Goal: Check status: Check status

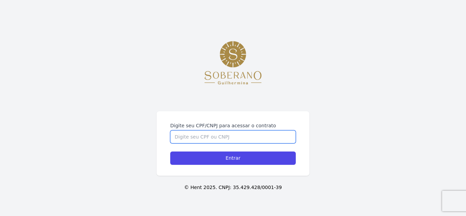
click at [242, 136] on input "Digite seu CPF/CNPJ para acessar o contrato" at bounding box center [232, 136] width 125 height 13
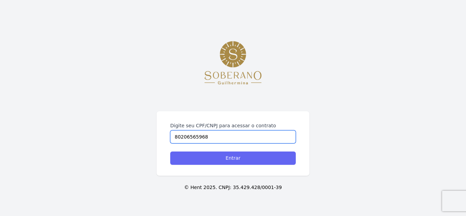
type input "80206565968"
click at [203, 161] on input "Entrar" at bounding box center [232, 157] width 125 height 13
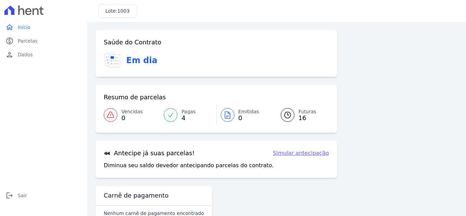
scroll to position [18, 0]
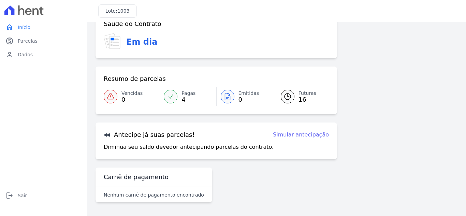
click at [303, 94] on span "Futuras" at bounding box center [307, 93] width 18 height 7
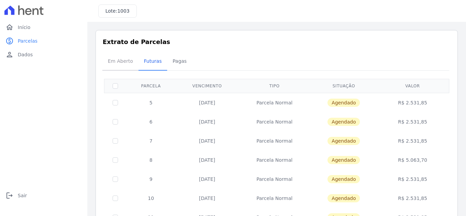
click at [114, 59] on span "Em Aberto" at bounding box center [120, 61] width 33 height 14
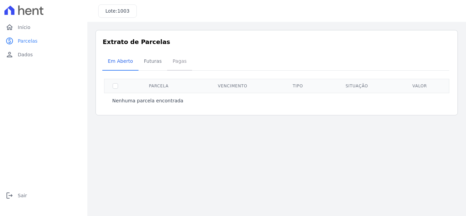
click at [173, 60] on span "Pagas" at bounding box center [179, 61] width 22 height 14
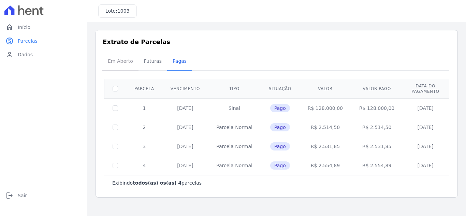
click at [119, 63] on span "Em Aberto" at bounding box center [120, 61] width 33 height 14
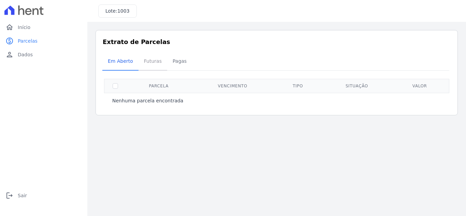
click at [150, 63] on span "Futuras" at bounding box center [153, 61] width 26 height 14
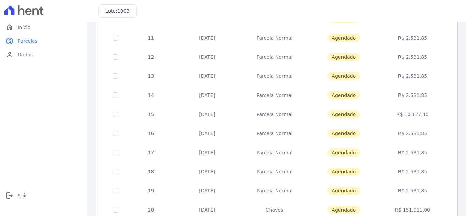
scroll to position [213, 0]
